Goal: Task Accomplishment & Management: Use online tool/utility

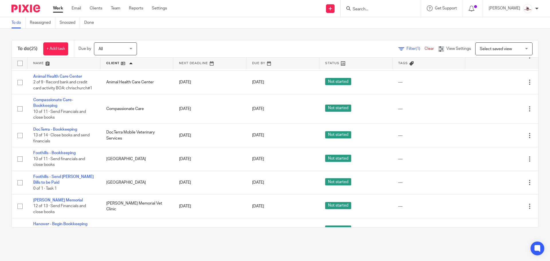
scroll to position [57, 0]
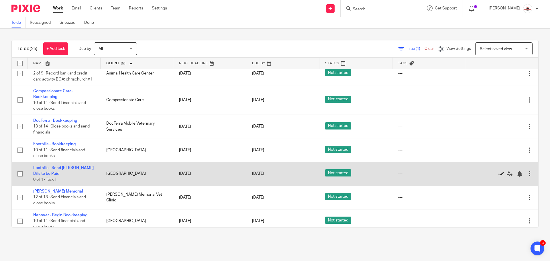
click at [498, 171] on icon at bounding box center [501, 174] width 6 height 6
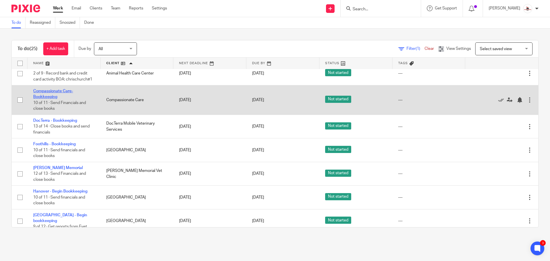
click at [59, 89] on link "Compassionate Care-Bookkeeping" at bounding box center [53, 94] width 40 height 10
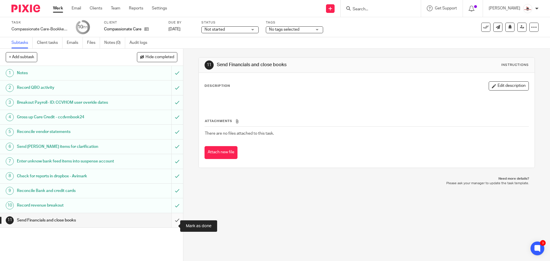
click at [169, 224] on input "submit" at bounding box center [91, 220] width 183 height 14
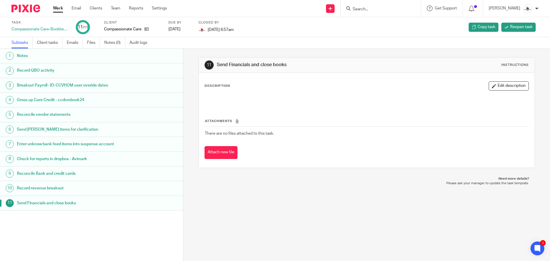
click at [57, 8] on link "Work" at bounding box center [58, 8] width 10 height 6
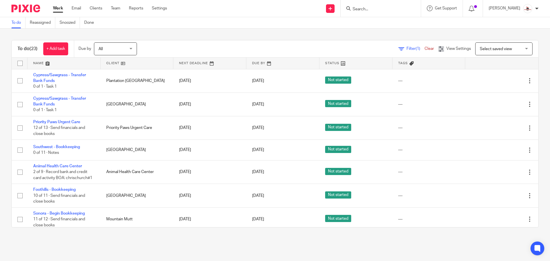
click at [112, 64] on link at bounding box center [136, 63] width 73 height 11
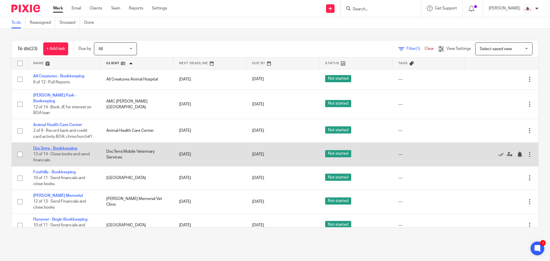
click at [60, 146] on link "DocTerra - Bookkeeping" at bounding box center [55, 148] width 44 height 4
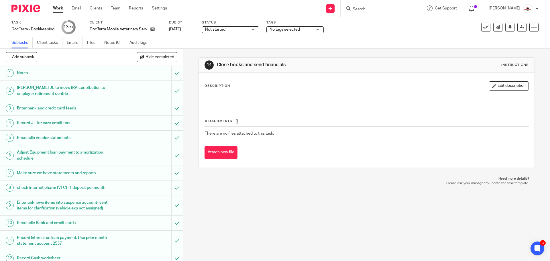
click at [78, 206] on h1 "Enter unknown items into suspense account- sent items for clarification (vehicl…" at bounding box center [66, 205] width 99 height 15
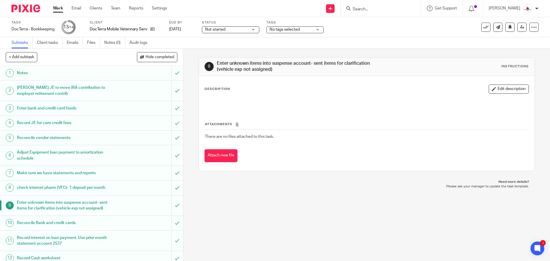
click at [501, 91] on button "Edit description" at bounding box center [508, 88] width 40 height 9
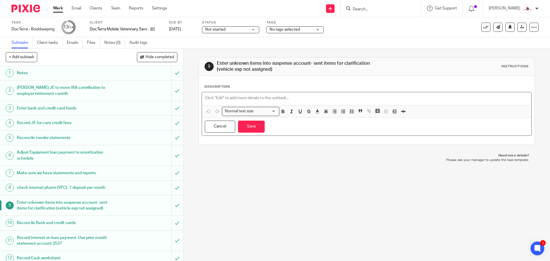
click at [242, 98] on p at bounding box center [366, 98] width 323 height 6
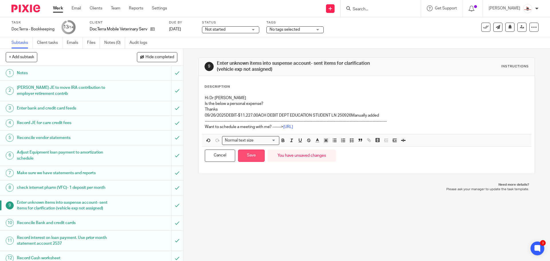
click at [252, 152] on button "Save" at bounding box center [251, 155] width 27 height 12
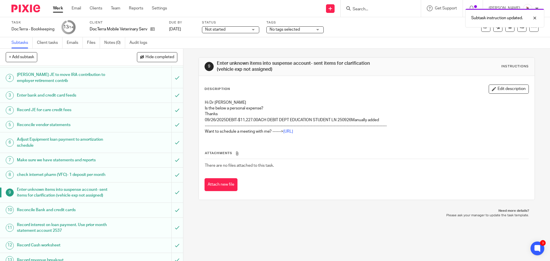
scroll to position [34, 0]
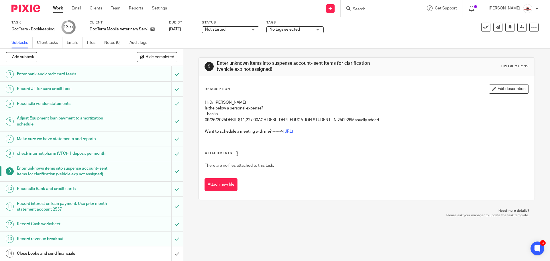
click at [218, 32] on span "Not started" at bounding box center [226, 30] width 43 height 6
click at [229, 48] on li "In progress" at bounding box center [232, 51] width 57 height 12
click at [276, 27] on span "No tags selected" at bounding box center [290, 30] width 43 height 6
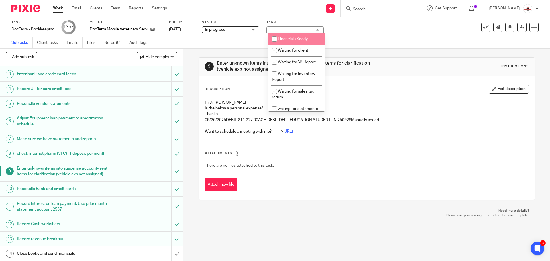
click at [283, 38] on span "Financials Ready" at bounding box center [293, 39] width 30 height 4
checkbox input "true"
click at [290, 49] on span "Waiting for client" at bounding box center [293, 50] width 30 height 4
checkbox input "true"
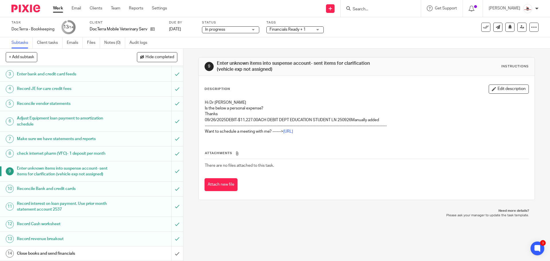
click at [370, 32] on div "Task DocTerra - Bookkeeping Save DocTerra - Bookkeeping 13 /14 Client DocTerra …" at bounding box center [230, 27] width 439 height 14
click at [59, 9] on link "Work" at bounding box center [58, 8] width 10 height 6
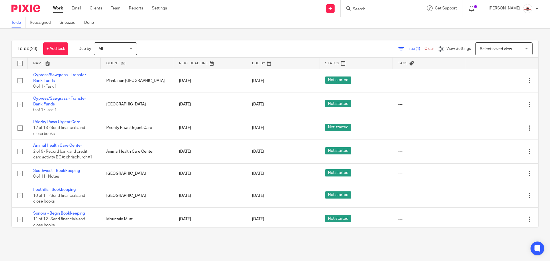
click at [110, 62] on link at bounding box center [136, 63] width 73 height 11
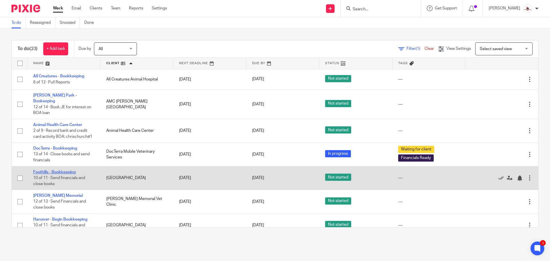
click at [59, 170] on link "Foothills - Bookkeeping" at bounding box center [54, 172] width 42 height 4
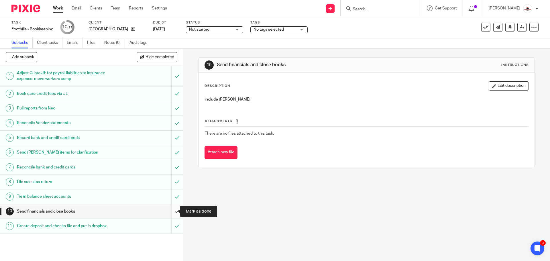
click at [171, 210] on input "submit" at bounding box center [91, 211] width 183 height 14
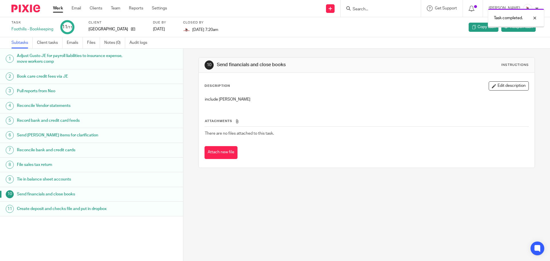
click at [57, 9] on link "Work" at bounding box center [58, 8] width 10 height 6
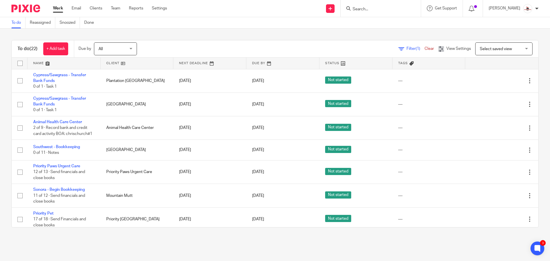
click at [112, 64] on link at bounding box center [136, 63] width 73 height 11
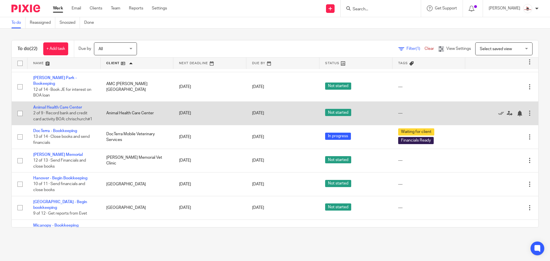
scroll to position [57, 0]
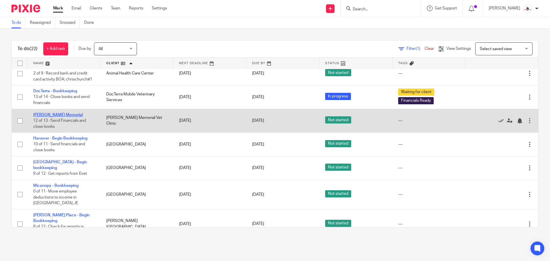
click at [56, 113] on link "[PERSON_NAME] Memorial" at bounding box center [58, 115] width 50 height 4
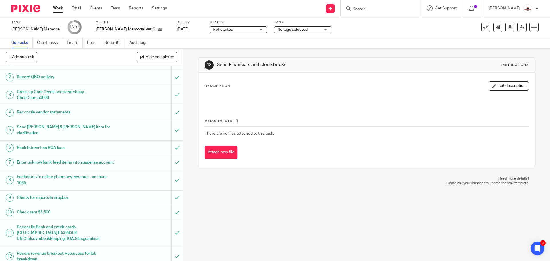
scroll to position [31, 0]
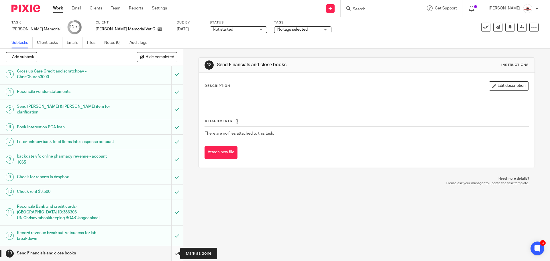
click at [170, 254] on input "submit" at bounding box center [91, 253] width 183 height 14
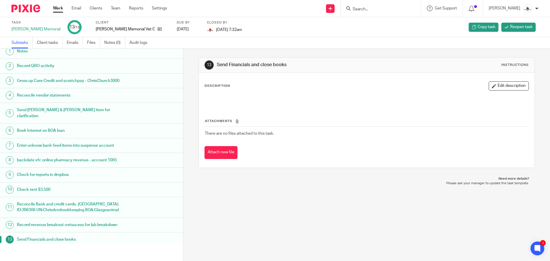
scroll to position [8, 0]
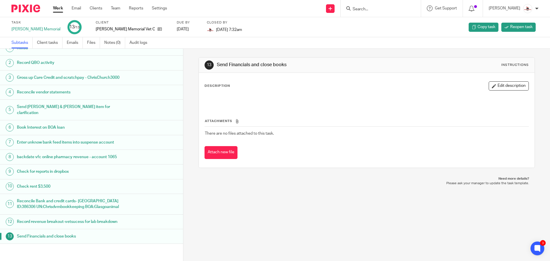
click at [60, 7] on link "Work" at bounding box center [58, 8] width 10 height 6
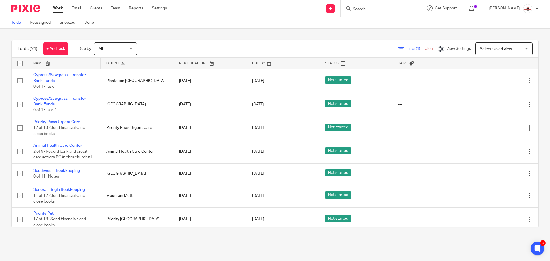
click at [110, 63] on link at bounding box center [136, 63] width 73 height 11
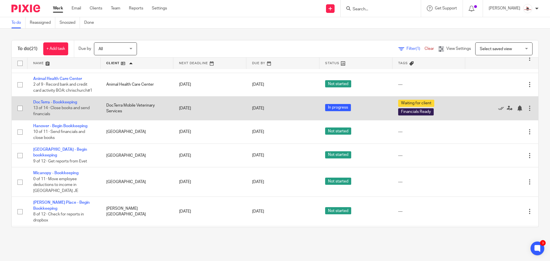
scroll to position [57, 0]
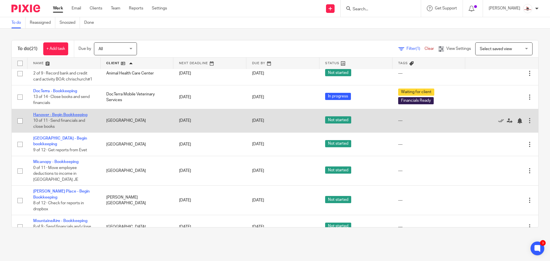
click at [67, 113] on link "Hanover - Begin Bookkeeping" at bounding box center [60, 115] width 54 height 4
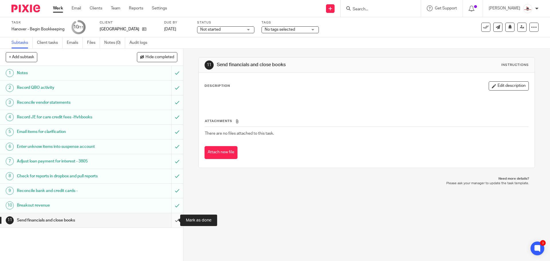
click at [171, 222] on input "submit" at bounding box center [91, 220] width 183 height 14
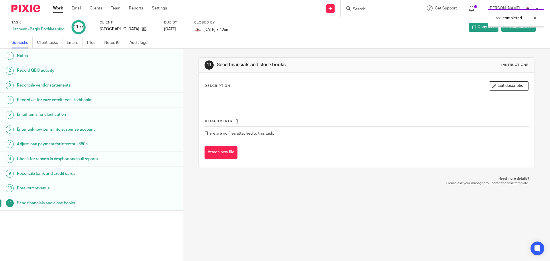
click at [59, 10] on link "Work" at bounding box center [58, 8] width 10 height 6
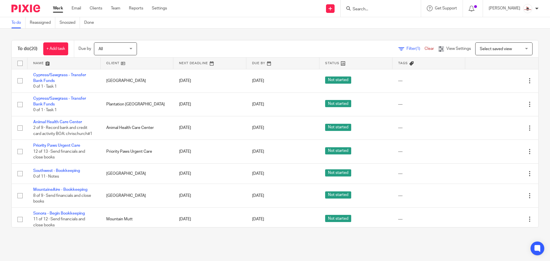
click at [112, 62] on link at bounding box center [136, 63] width 73 height 11
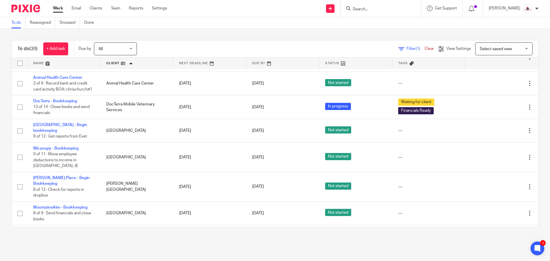
scroll to position [27, 0]
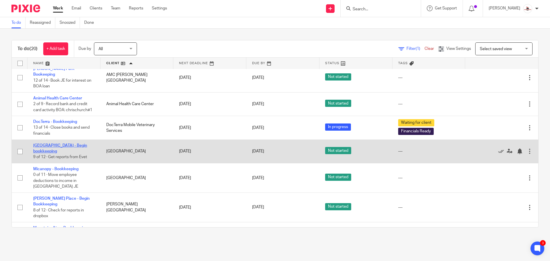
click at [58, 143] on link "[GEOGRAPHIC_DATA] - Begin bookkeeping" at bounding box center [60, 148] width 54 height 10
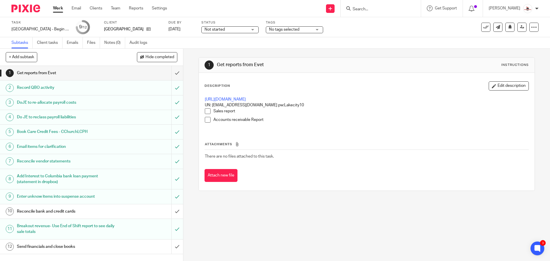
click at [68, 209] on h1 "Reconcile bank and credit cards" at bounding box center [66, 211] width 99 height 9
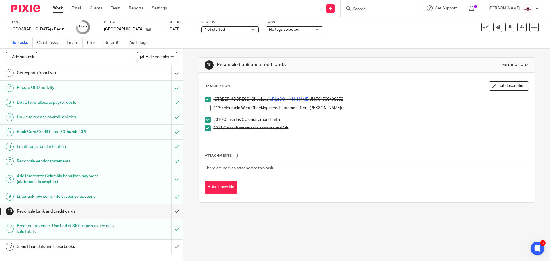
click at [131, 75] on div "Get reports from Evet" at bounding box center [91, 73] width 149 height 9
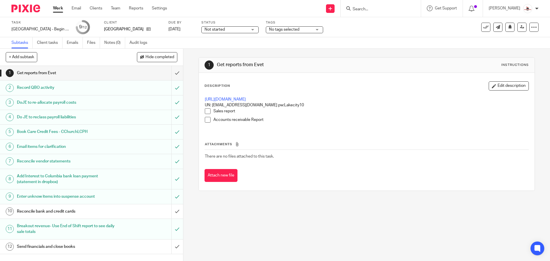
click at [207, 111] on span at bounding box center [208, 111] width 6 height 6
click at [205, 119] on span at bounding box center [208, 120] width 6 height 6
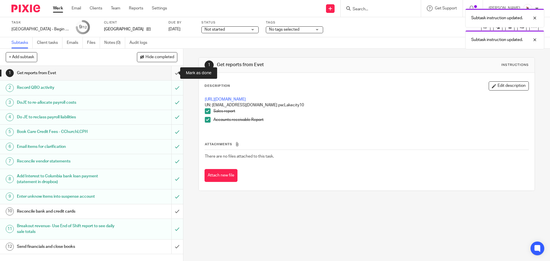
click at [172, 72] on input "submit" at bounding box center [91, 73] width 183 height 14
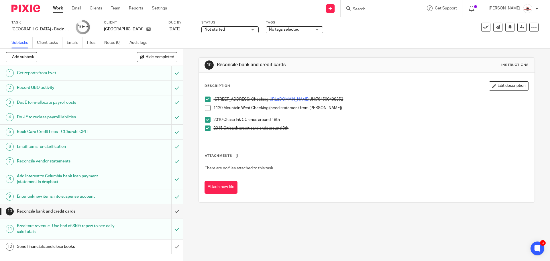
click at [57, 9] on link "Work" at bounding box center [58, 8] width 10 height 6
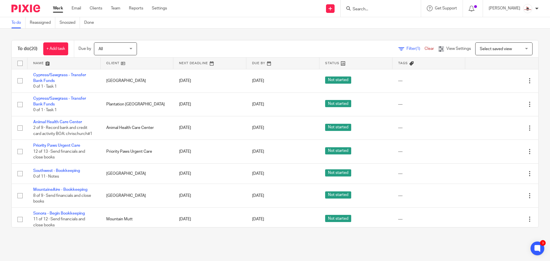
click at [115, 62] on link at bounding box center [136, 63] width 73 height 11
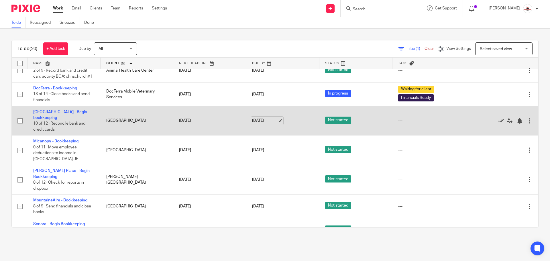
scroll to position [86, 0]
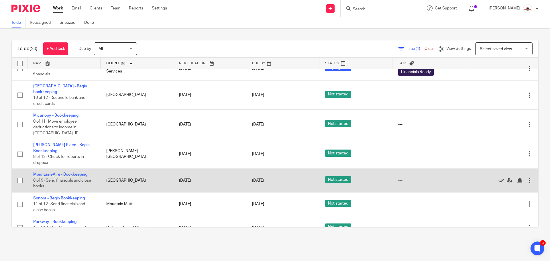
click at [56, 172] on link "MountaineAire - Bookkeeping" at bounding box center [60, 174] width 54 height 4
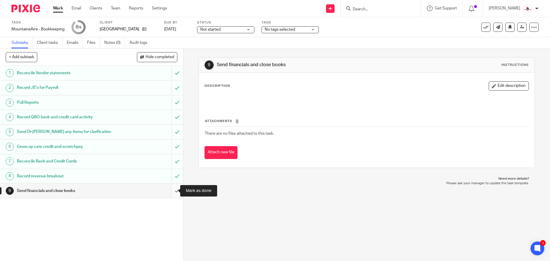
click at [174, 191] on input "submit" at bounding box center [91, 190] width 183 height 14
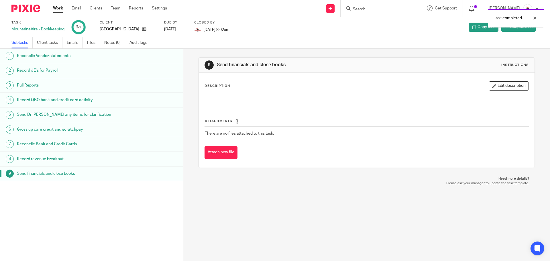
click at [58, 9] on link "Work" at bounding box center [58, 8] width 10 height 6
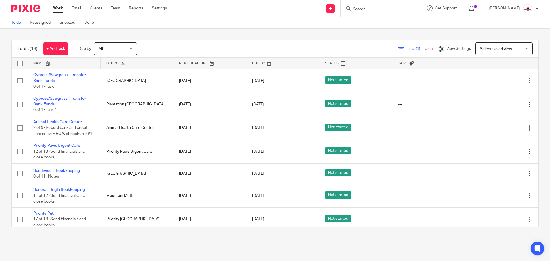
click at [110, 63] on link at bounding box center [136, 63] width 73 height 11
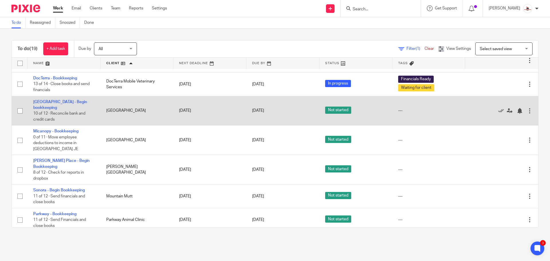
scroll to position [114, 0]
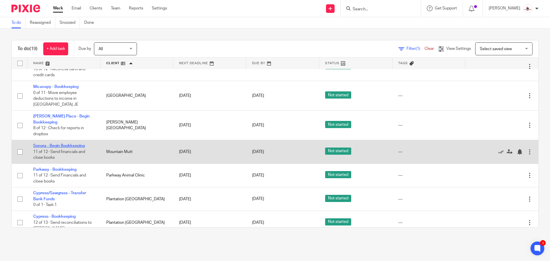
click at [68, 144] on link "Sonora - Begin Bookkeeping" at bounding box center [59, 146] width 52 height 4
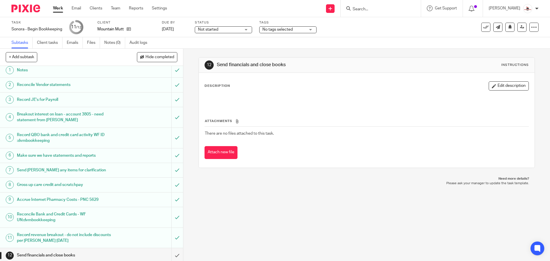
scroll to position [5, 0]
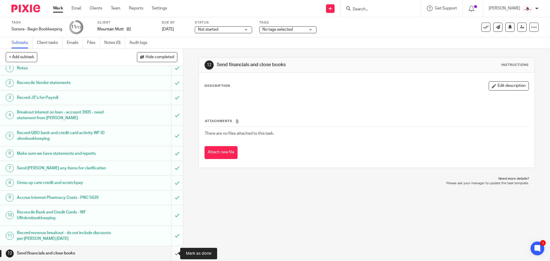
click at [169, 255] on input "submit" at bounding box center [91, 253] width 183 height 14
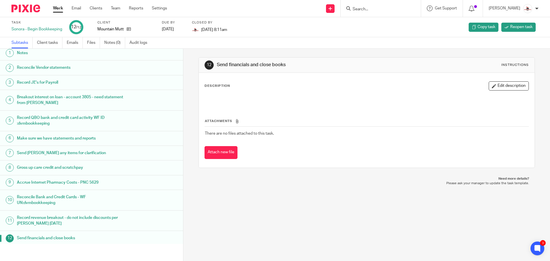
scroll to position [5, 0]
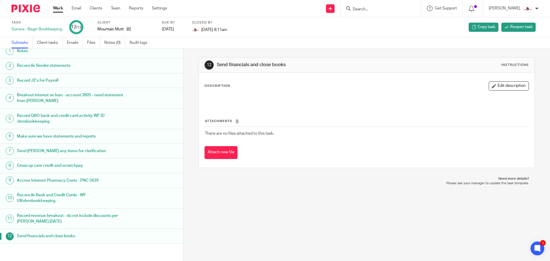
click at [58, 9] on link "Work" at bounding box center [58, 8] width 10 height 6
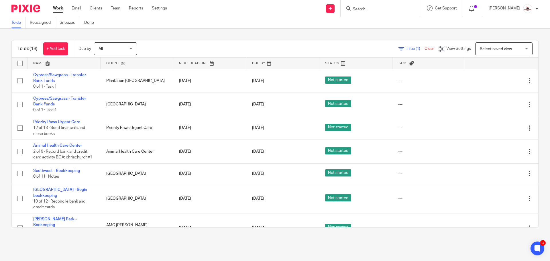
click at [112, 61] on link at bounding box center [136, 63] width 73 height 11
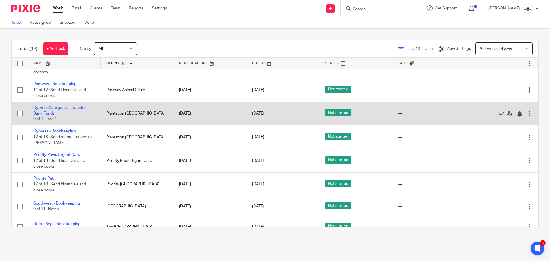
scroll to position [172, 0]
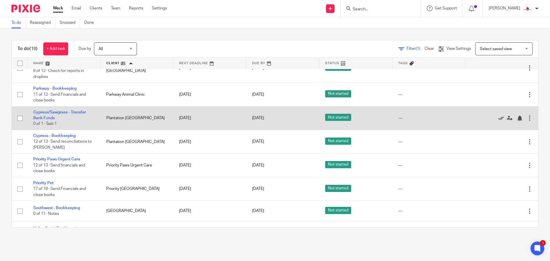
click at [498, 115] on icon at bounding box center [501, 118] width 6 height 6
